Goal: Use online tool/utility: Use online tool/utility

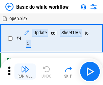
click at [25, 72] on img "button" at bounding box center [25, 69] width 8 height 8
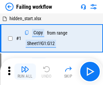
click at [25, 72] on img "button" at bounding box center [25, 69] width 8 height 8
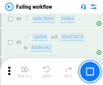
scroll to position [143, 0]
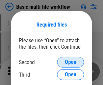
click at [70, 62] on span "Open" at bounding box center [70, 62] width 11 height 5
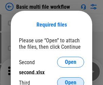
click at [70, 80] on span "Open" at bounding box center [70, 82] width 11 height 5
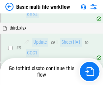
scroll to position [234, 0]
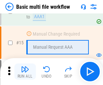
click at [25, 72] on img "button" at bounding box center [25, 69] width 8 height 8
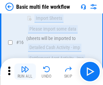
click at [25, 72] on img "button" at bounding box center [25, 69] width 8 height 8
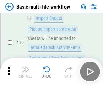
scroll to position [448, 0]
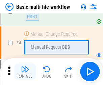
click at [25, 72] on img "button" at bounding box center [25, 69] width 8 height 8
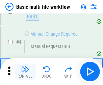
click at [25, 72] on img "button" at bounding box center [25, 69] width 8 height 8
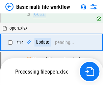
scroll to position [400, 0]
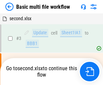
scroll to position [27, 0]
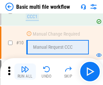
click at [25, 72] on img "button" at bounding box center [25, 69] width 8 height 8
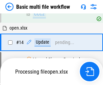
scroll to position [352, 0]
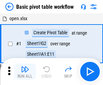
click at [25, 72] on img "button" at bounding box center [25, 69] width 8 height 8
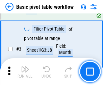
scroll to position [161, 0]
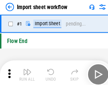
click at [25, 72] on img "button" at bounding box center [26, 69] width 8 height 8
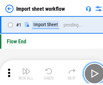
scroll to position [2, 0]
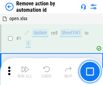
scroll to position [25, 0]
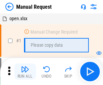
click at [25, 72] on img "button" at bounding box center [25, 69] width 8 height 8
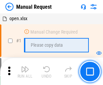
scroll to position [23, 0]
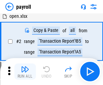
click at [25, 72] on img "button" at bounding box center [25, 69] width 8 height 8
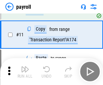
scroll to position [49, 0]
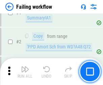
scroll to position [109, 0]
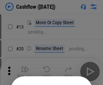
scroll to position [66, 0]
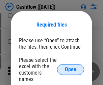
click at [70, 67] on span "Open" at bounding box center [70, 69] width 11 height 5
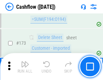
scroll to position [712, 0]
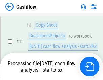
scroll to position [101, 0]
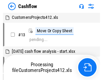
scroll to position [8, 0]
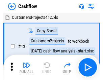
scroll to position [8, 0]
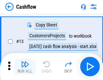
click at [25, 67] on img "button" at bounding box center [25, 64] width 8 height 8
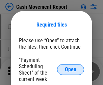
click at [70, 70] on span "Open" at bounding box center [70, 69] width 11 height 5
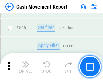
scroll to position [3085, 0]
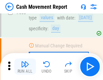
click at [25, 67] on img "button" at bounding box center [25, 64] width 8 height 8
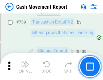
scroll to position [3740, 0]
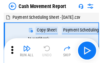
scroll to position [12, 0]
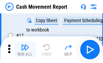
click at [25, 50] on img "button" at bounding box center [25, 47] width 8 height 8
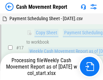
scroll to position [140, 0]
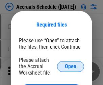
click at [70, 66] on span "Open" at bounding box center [70, 66] width 11 height 5
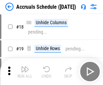
click at [25, 72] on img "button" at bounding box center [25, 69] width 8 height 8
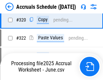
scroll to position [1252, 0]
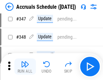
click at [25, 67] on img "button" at bounding box center [25, 64] width 8 height 8
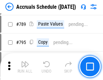
scroll to position [2827, 0]
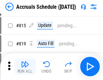
click at [25, 67] on img "button" at bounding box center [25, 64] width 8 height 8
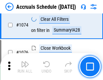
scroll to position [4031, 0]
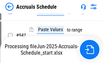
scroll to position [3629, 0]
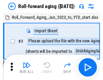
scroll to position [1, 0]
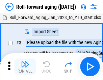
click at [25, 67] on img "button" at bounding box center [25, 64] width 8 height 8
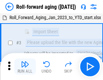
click at [25, 67] on img "button" at bounding box center [25, 64] width 8 height 8
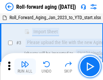
scroll to position [43, 0]
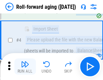
click at [25, 67] on img "button" at bounding box center [25, 64] width 8 height 8
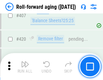
scroll to position [2334, 0]
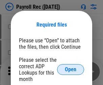
click at [70, 70] on span "Open" at bounding box center [70, 69] width 11 height 5
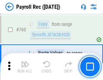
scroll to position [4071, 0]
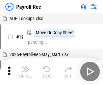
click at [25, 72] on img "button" at bounding box center [25, 69] width 8 height 8
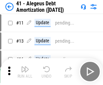
click at [25, 72] on img "button" at bounding box center [25, 69] width 8 height 8
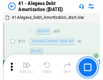
scroll to position [83, 0]
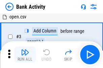
click at [25, 55] on img "button" at bounding box center [25, 52] width 8 height 8
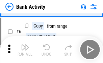
scroll to position [36, 0]
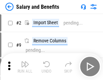
click at [25, 67] on img "button" at bounding box center [25, 64] width 8 height 8
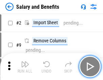
scroll to position [9, 0]
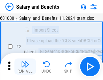
click at [25, 67] on img "button" at bounding box center [25, 64] width 8 height 8
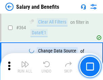
scroll to position [3169, 0]
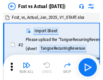
scroll to position [9, 0]
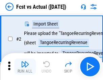
click at [25, 67] on img "button" at bounding box center [25, 64] width 8 height 8
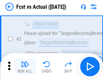
click at [25, 67] on img "button" at bounding box center [25, 64] width 8 height 8
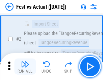
scroll to position [63, 0]
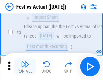
click at [25, 67] on img "button" at bounding box center [25, 64] width 8 height 8
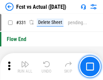
scroll to position [3222, 0]
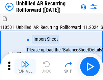
click at [25, 67] on img "button" at bounding box center [25, 64] width 8 height 8
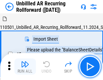
scroll to position [14, 0]
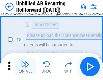
click at [25, 67] on img "button" at bounding box center [25, 64] width 8 height 8
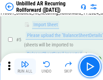
scroll to position [63, 0]
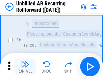
click at [25, 67] on img "button" at bounding box center [25, 64] width 8 height 8
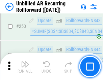
scroll to position [2286, 0]
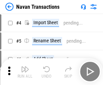
click at [25, 67] on img "button" at bounding box center [25, 69] width 8 height 8
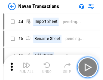
scroll to position [11, 0]
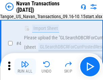
click at [25, 67] on img "button" at bounding box center [25, 64] width 8 height 8
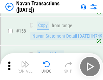
scroll to position [2182, 0]
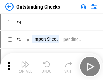
click at [25, 67] on img "button" at bounding box center [25, 64] width 8 height 8
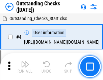
scroll to position [28, 0]
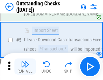
click at [25, 67] on img "button" at bounding box center [25, 64] width 8 height 8
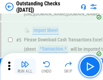
scroll to position [70, 0]
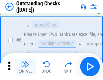
click at [25, 67] on img "button" at bounding box center [25, 64] width 8 height 8
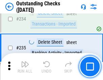
scroll to position [2044, 0]
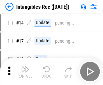
click at [25, 72] on img "button" at bounding box center [25, 69] width 8 height 8
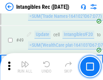
scroll to position [262, 0]
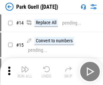
click at [25, 67] on img "button" at bounding box center [25, 69] width 8 height 8
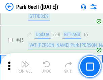
scroll to position [842, 0]
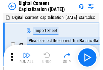
scroll to position [20, 0]
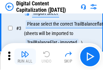
click at [25, 57] on img "button" at bounding box center [25, 54] width 8 height 8
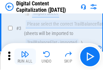
click at [25, 57] on img "button" at bounding box center [25, 54] width 8 height 8
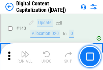
scroll to position [714, 0]
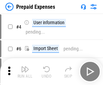
click at [25, 67] on img "button" at bounding box center [25, 69] width 8 height 8
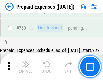
scroll to position [1865, 0]
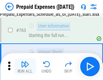
click at [25, 67] on img "button" at bounding box center [25, 64] width 8 height 8
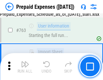
scroll to position [1905, 0]
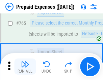
click at [25, 67] on img "button" at bounding box center [25, 64] width 8 height 8
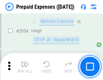
scroll to position [7035, 0]
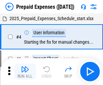
click at [25, 72] on img "button" at bounding box center [25, 69] width 8 height 8
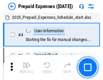
scroll to position [30, 0]
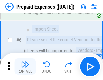
click at [25, 67] on img "button" at bounding box center [25, 64] width 8 height 8
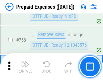
scroll to position [2398, 0]
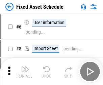
click at [25, 72] on img "button" at bounding box center [25, 69] width 8 height 8
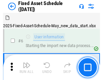
scroll to position [36, 0]
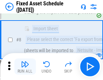
click at [25, 67] on img "button" at bounding box center [25, 64] width 8 height 8
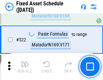
scroll to position [2339, 0]
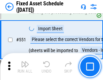
click at [25, 67] on img "button" at bounding box center [25, 64] width 8 height 8
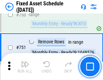
scroll to position [3281, 0]
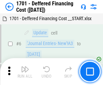
scroll to position [81, 0]
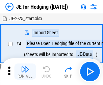
click at [25, 67] on img "button" at bounding box center [25, 69] width 8 height 8
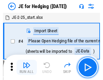
scroll to position [1, 0]
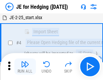
click at [25, 67] on img "button" at bounding box center [25, 64] width 8 height 8
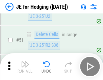
scroll to position [436, 0]
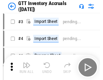
scroll to position [1, 0]
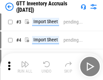
click at [25, 67] on img "button" at bounding box center [25, 64] width 8 height 8
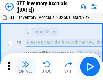
click at [25, 67] on img "button" at bounding box center [25, 64] width 8 height 8
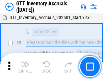
scroll to position [43, 0]
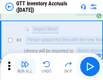
click at [25, 67] on img "button" at bounding box center [25, 64] width 8 height 8
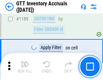
scroll to position [5496, 0]
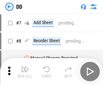
click at [25, 72] on img "button" at bounding box center [25, 69] width 8 height 8
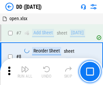
scroll to position [65, 0]
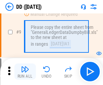
click at [25, 72] on img "button" at bounding box center [25, 69] width 8 height 8
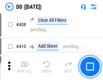
scroll to position [3011, 0]
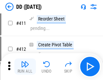
click at [25, 67] on img "button" at bounding box center [25, 64] width 8 height 8
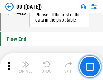
scroll to position [3221, 0]
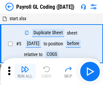
click at [25, 72] on img "button" at bounding box center [25, 69] width 8 height 8
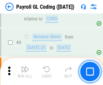
scroll to position [81, 0]
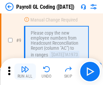
click at [25, 72] on img "button" at bounding box center [25, 69] width 8 height 8
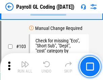
scroll to position [1579, 0]
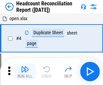
click at [25, 72] on img "button" at bounding box center [25, 69] width 8 height 8
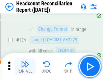
scroll to position [809, 0]
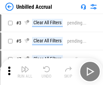
click at [25, 72] on img "button" at bounding box center [25, 69] width 8 height 8
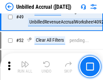
scroll to position [610, 0]
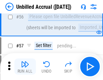
click at [25, 67] on img "button" at bounding box center [25, 64] width 8 height 8
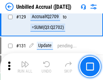
scroll to position [2005, 0]
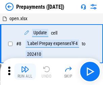
click at [25, 72] on img "button" at bounding box center [25, 69] width 8 height 8
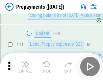
scroll to position [42, 0]
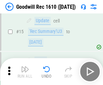
scroll to position [115, 0]
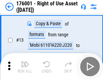
scroll to position [43, 0]
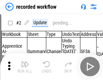
click at [25, 67] on img "button" at bounding box center [25, 64] width 8 height 8
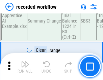
scroll to position [2104, 0]
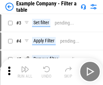
click at [25, 72] on img "button" at bounding box center [25, 69] width 8 height 8
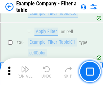
scroll to position [616, 0]
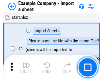
scroll to position [10, 0]
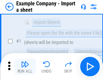
click at [25, 67] on img "button" at bounding box center [25, 64] width 8 height 8
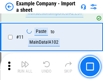
scroll to position [149, 0]
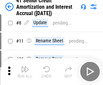
click at [25, 67] on img "button" at bounding box center [25, 69] width 8 height 8
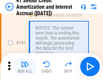
click at [25, 67] on img "button" at bounding box center [25, 64] width 8 height 8
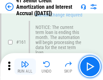
scroll to position [720, 0]
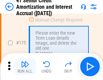
click at [25, 67] on img "button" at bounding box center [25, 64] width 8 height 8
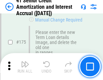
scroll to position [788, 0]
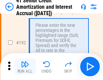
click at [25, 67] on img "button" at bounding box center [25, 64] width 8 height 8
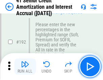
scroll to position [859, 0]
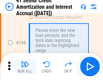
click at [25, 67] on img "button" at bounding box center [25, 64] width 8 height 8
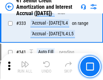
scroll to position [1719, 0]
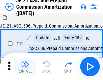
click at [25, 67] on img "button" at bounding box center [25, 64] width 8 height 8
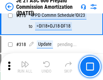
scroll to position [1257, 0]
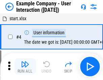
click at [25, 67] on img "button" at bounding box center [25, 64] width 8 height 8
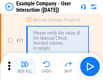
click at [25, 67] on img "button" at bounding box center [25, 64] width 8 height 8
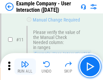
scroll to position [146, 0]
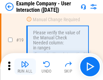
click at [25, 67] on img "button" at bounding box center [25, 64] width 8 height 8
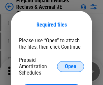
click at [70, 66] on span "Open" at bounding box center [70, 66] width 11 height 5
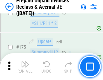
scroll to position [909, 0]
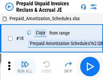
click at [25, 67] on img "button" at bounding box center [25, 64] width 8 height 8
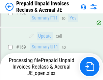
scroll to position [874, 0]
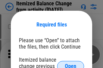
click at [70, 64] on span "Open" at bounding box center [70, 66] width 11 height 5
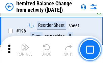
scroll to position [1295, 0]
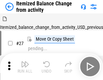
scroll to position [10, 0]
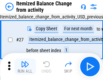
click at [25, 67] on img "button" at bounding box center [25, 64] width 8 height 8
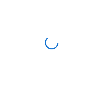
scroll to position [3, 0]
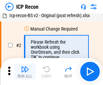
click at [25, 72] on img "button" at bounding box center [25, 69] width 8 height 8
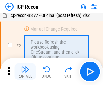
click at [25, 72] on img "button" at bounding box center [25, 69] width 8 height 8
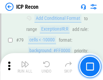
scroll to position [660, 0]
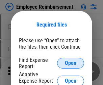
click at [70, 63] on span "Open" at bounding box center [70, 63] width 11 height 5
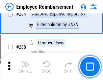
scroll to position [1829, 0]
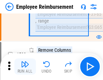
click at [25, 67] on img "button" at bounding box center [25, 64] width 8 height 8
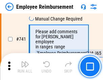
scroll to position [4722, 0]
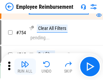
click at [25, 67] on img "button" at bounding box center [25, 64] width 8 height 8
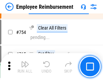
click at [25, 67] on img "button" at bounding box center [25, 64] width 8 height 8
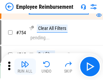
click at [25, 67] on img "button" at bounding box center [25, 64] width 8 height 8
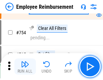
click at [25, 67] on img "button" at bounding box center [25, 64] width 8 height 8
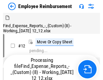
scroll to position [23, 0]
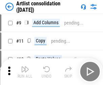
click at [25, 72] on img "button" at bounding box center [25, 69] width 8 height 8
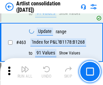
scroll to position [2947, 0]
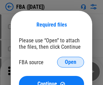
click at [70, 62] on span "Open" at bounding box center [70, 62] width 11 height 5
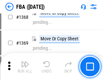
scroll to position [7228, 0]
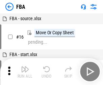
scroll to position [7, 0]
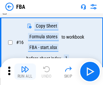
click at [25, 72] on img "button" at bounding box center [25, 69] width 8 height 8
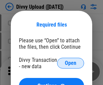
click at [70, 63] on span "Open" at bounding box center [70, 63] width 11 height 5
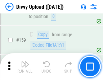
scroll to position [697, 0]
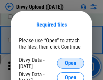
click at [70, 63] on span "Open" at bounding box center [70, 63] width 11 height 5
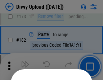
scroll to position [756, 0]
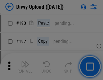
scroll to position [849, 0]
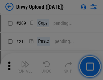
scroll to position [1143, 0]
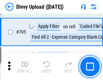
scroll to position [4604, 0]
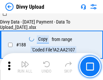
scroll to position [792, 0]
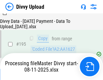
scroll to position [941, 0]
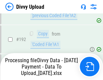
scroll to position [902, 0]
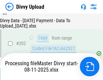
scroll to position [1089, 0]
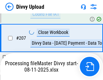
scroll to position [1237, 0]
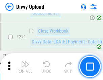
scroll to position [1495, 0]
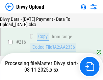
scroll to position [1386, 0]
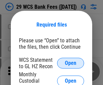
click at [70, 63] on span "Open" at bounding box center [70, 63] width 11 height 5
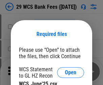
scroll to position [9, 0]
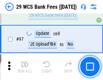
scroll to position [656, 0]
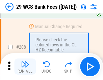
click at [25, 67] on img "button" at bounding box center [25, 64] width 8 height 8
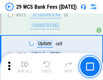
scroll to position [3386, 0]
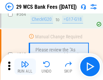
click at [25, 67] on img "button" at bounding box center [25, 64] width 8 height 8
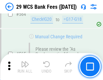
scroll to position [3640, 0]
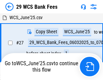
scroll to position [134, 0]
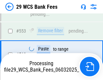
scroll to position [3632, 0]
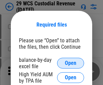
click at [70, 63] on span "Open" at bounding box center [70, 63] width 11 height 5
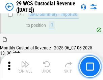
scroll to position [703, 0]
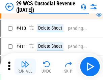
click at [25, 67] on img "button" at bounding box center [25, 64] width 8 height 8
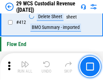
scroll to position [3214, 0]
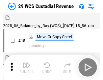
scroll to position [16, 0]
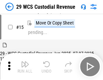
click at [25, 67] on img "button" at bounding box center [25, 64] width 8 height 8
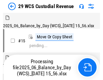
scroll to position [16, 0]
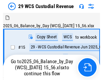
scroll to position [12, 0]
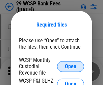
click at [70, 66] on span "Open" at bounding box center [70, 66] width 11 height 5
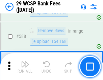
scroll to position [2649, 0]
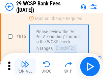
click at [25, 67] on img "button" at bounding box center [25, 64] width 8 height 8
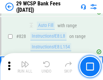
scroll to position [4270, 0]
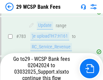
scroll to position [3978, 0]
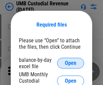
click at [70, 63] on span "Open" at bounding box center [70, 63] width 11 height 5
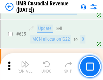
scroll to position [3522, 0]
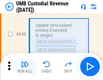
click at [25, 67] on img "button" at bounding box center [25, 64] width 8 height 8
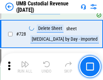
scroll to position [4152, 0]
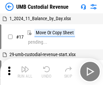
scroll to position [5, 0]
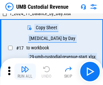
click at [25, 72] on img "button" at bounding box center [25, 69] width 8 height 8
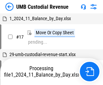
scroll to position [5, 0]
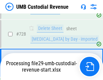
scroll to position [4136, 0]
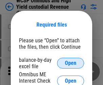
click at [70, 63] on span "Open" at bounding box center [70, 63] width 11 height 5
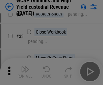
scroll to position [154, 0]
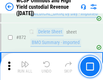
scroll to position [5696, 0]
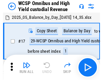
scroll to position [4, 0]
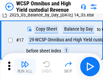
click at [25, 67] on img "button" at bounding box center [25, 64] width 8 height 8
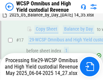
scroll to position [140, 0]
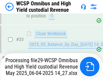
scroll to position [299, 0]
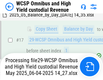
scroll to position [140, 0]
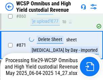
scroll to position [5681, 0]
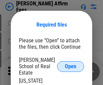
click at [70, 64] on span "Open" at bounding box center [70, 66] width 11 height 5
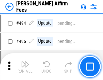
scroll to position [1830, 0]
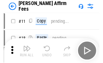
scroll to position [7, 0]
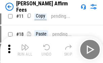
click at [25, 50] on img "button" at bounding box center [25, 47] width 8 height 8
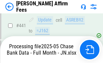
scroll to position [1775, 0]
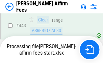
scroll to position [1775, 0]
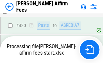
scroll to position [1527, 0]
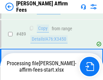
scroll to position [1757, 0]
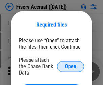
click at [70, 64] on span "Open" at bounding box center [70, 66] width 11 height 5
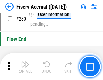
scroll to position [2133, 0]
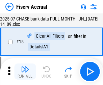
click at [25, 72] on img "button" at bounding box center [25, 69] width 8 height 8
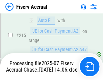
scroll to position [2004, 0]
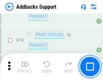
scroll to position [490, 0]
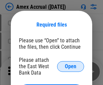
click at [70, 66] on span "Open" at bounding box center [70, 66] width 11 height 5
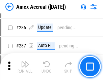
scroll to position [1752, 0]
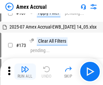
click at [25, 72] on img "button" at bounding box center [25, 69] width 8 height 8
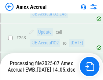
scroll to position [1883, 0]
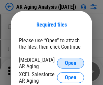
click at [70, 62] on span "Open" at bounding box center [70, 63] width 11 height 5
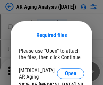
scroll to position [10, 0]
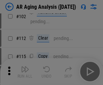
scroll to position [93, 0]
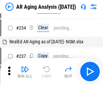
scroll to position [7, 0]
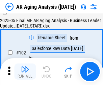
click at [25, 72] on img "button" at bounding box center [25, 69] width 8 height 8
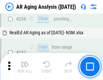
scroll to position [1043, 0]
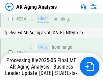
scroll to position [1035, 0]
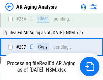
scroll to position [1035, 0]
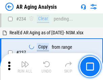
scroll to position [1035, 0]
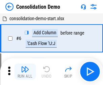
click at [25, 72] on img "button" at bounding box center [25, 69] width 8 height 8
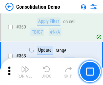
scroll to position [2256, 0]
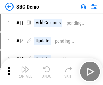
click at [25, 72] on img "button" at bounding box center [25, 69] width 8 height 8
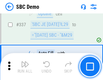
scroll to position [1770, 0]
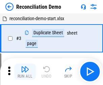
click at [25, 72] on img "button" at bounding box center [25, 69] width 8 height 8
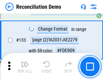
scroll to position [799, 0]
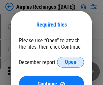
click at [70, 62] on span "Open" at bounding box center [70, 62] width 11 height 5
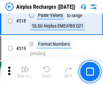
scroll to position [2896, 0]
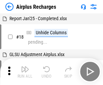
click at [25, 72] on img "button" at bounding box center [25, 69] width 8 height 8
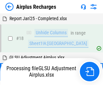
scroll to position [30, 0]
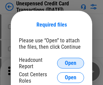
click at [70, 63] on span "Open" at bounding box center [70, 63] width 11 height 5
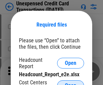
click at [70, 83] on span "Open" at bounding box center [70, 85] width 11 height 5
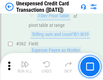
scroll to position [1731, 0]
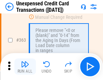
click at [25, 67] on img "button" at bounding box center [25, 64] width 8 height 8
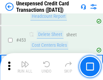
scroll to position [2295, 0]
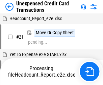
scroll to position [10, 0]
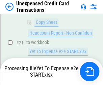
scroll to position [109, 0]
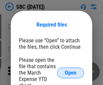
click at [70, 73] on span "Open" at bounding box center [70, 72] width 11 height 5
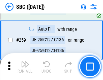
scroll to position [1315, 0]
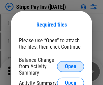
click at [70, 66] on span "Open" at bounding box center [70, 66] width 11 height 5
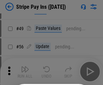
scroll to position [122, 0]
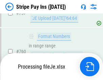
scroll to position [3544, 0]
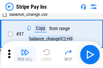
click at [25, 55] on img "button" at bounding box center [25, 52] width 8 height 8
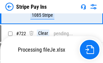
scroll to position [3529, 0]
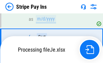
scroll to position [3529, 0]
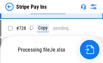
scroll to position [3529, 0]
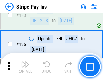
scroll to position [911, 0]
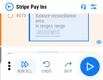
click at [25, 67] on img "button" at bounding box center [25, 64] width 8 height 8
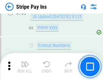
scroll to position [3521, 0]
